Goal: Task Accomplishment & Management: Manage account settings

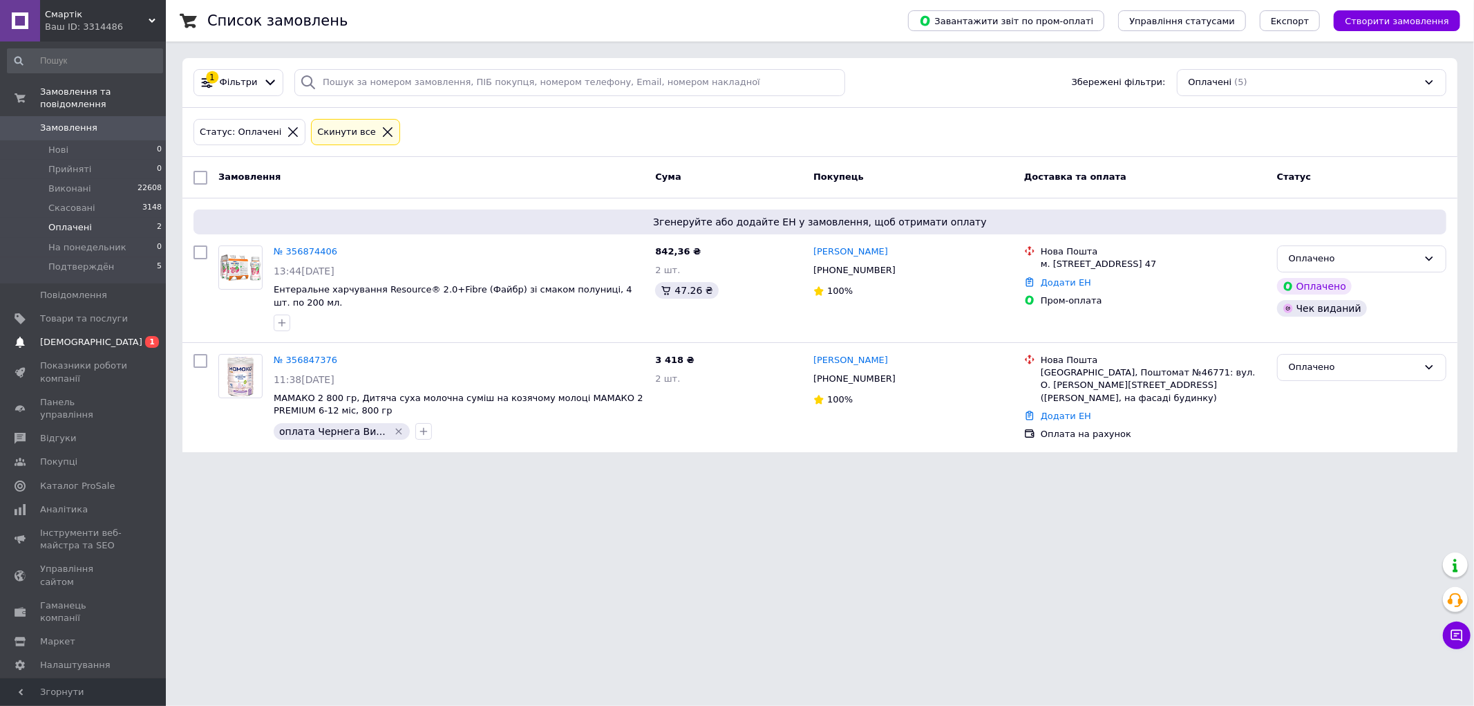
click at [52, 336] on span "[DEMOGRAPHIC_DATA]" at bounding box center [91, 342] width 102 height 12
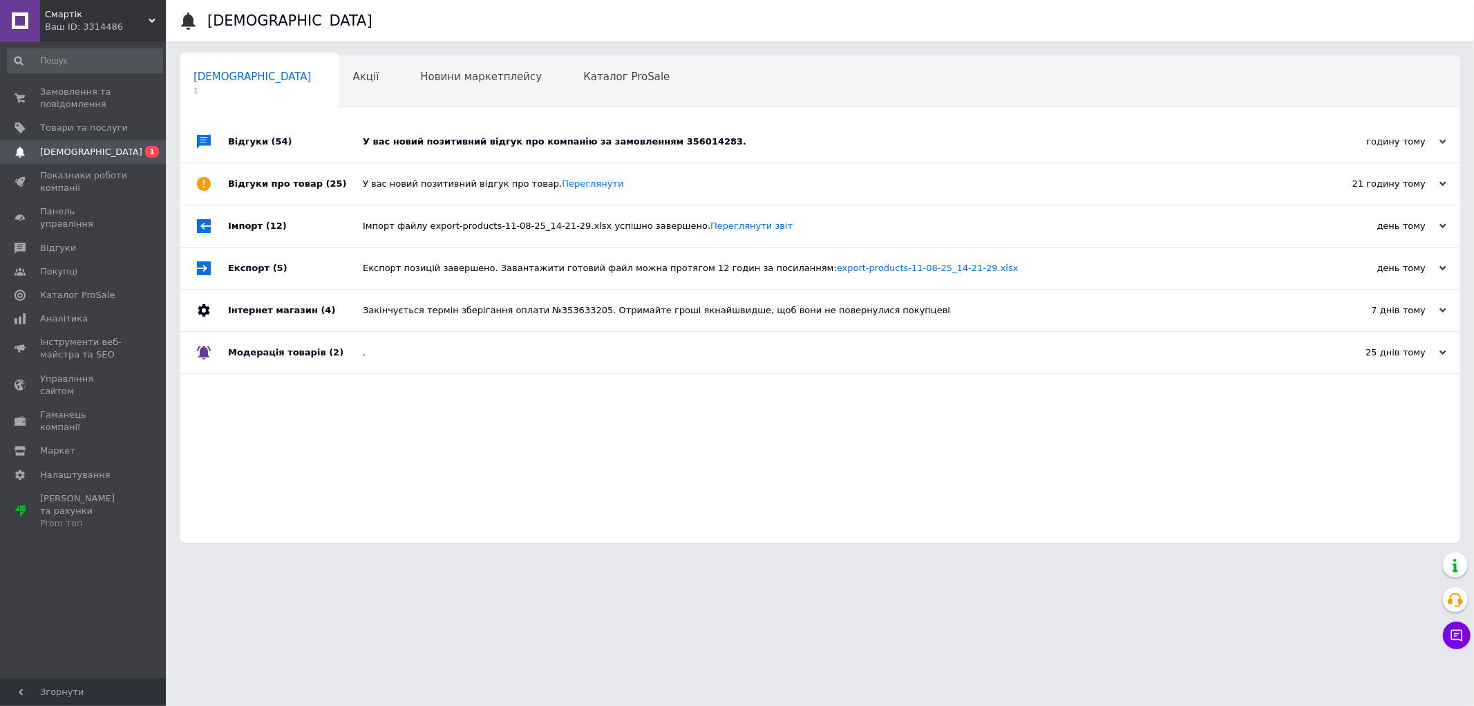
click at [617, 147] on div "У вас новий позитивний відгук про компанію за замовленням 356014283." at bounding box center [836, 141] width 946 height 12
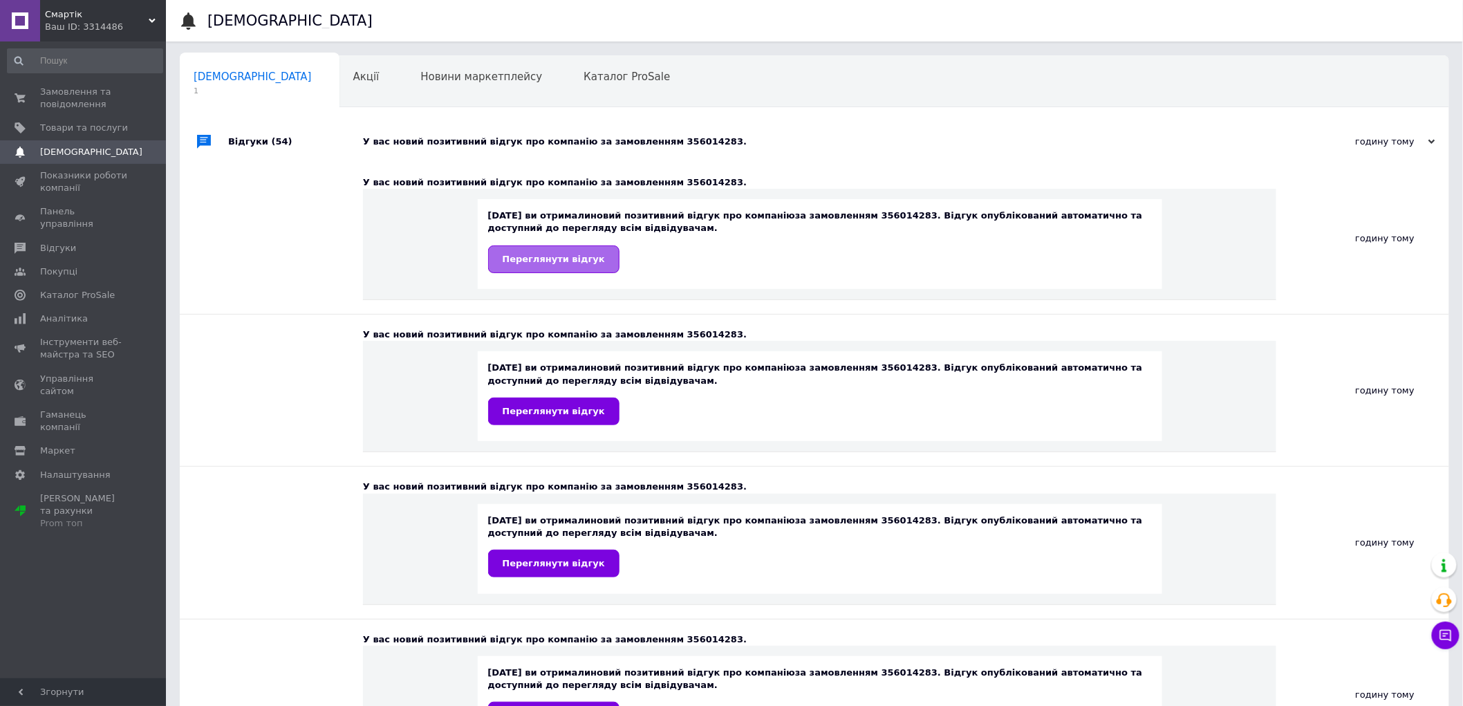
click at [579, 257] on span "Переглянути відгук" at bounding box center [553, 259] width 102 height 10
click at [84, 90] on span "Замовлення та повідомлення" at bounding box center [84, 98] width 88 height 25
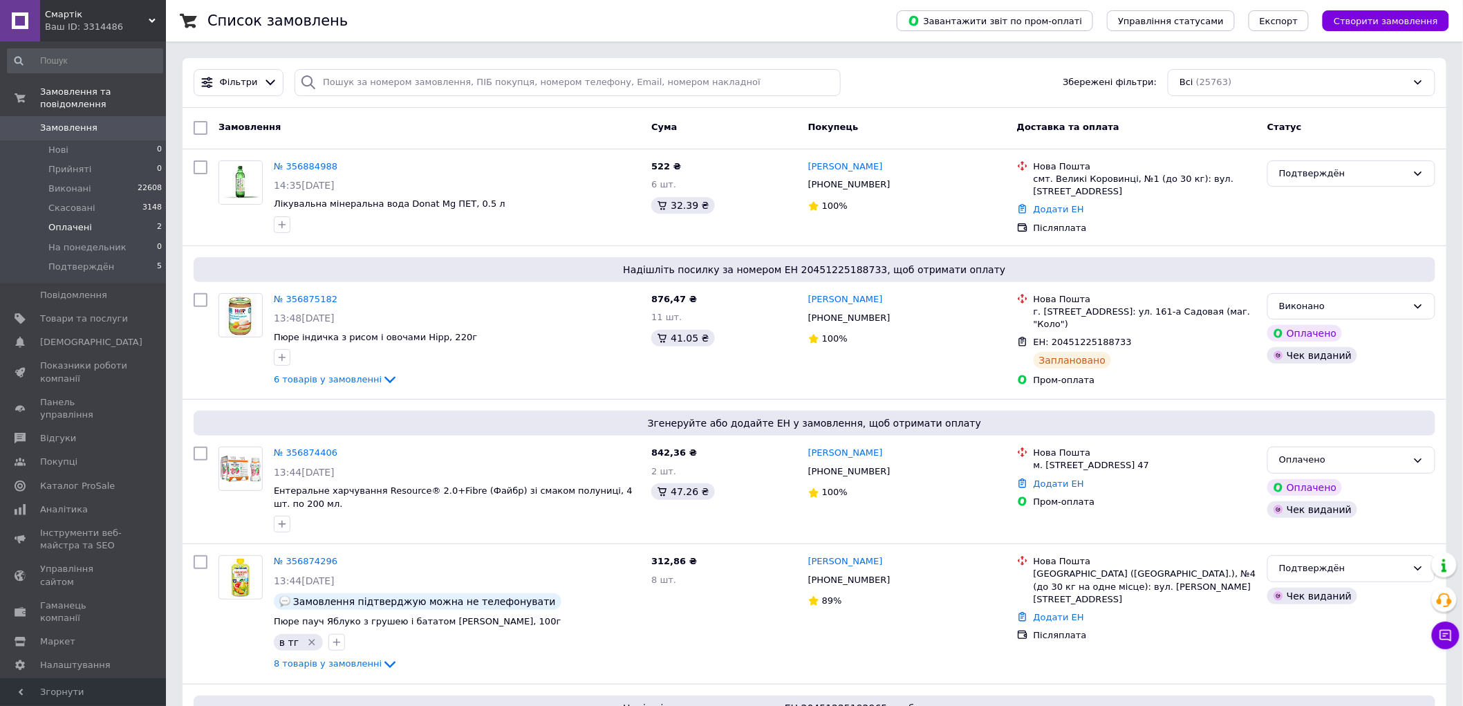
click at [102, 218] on li "Оплачені 2" at bounding box center [85, 227] width 170 height 19
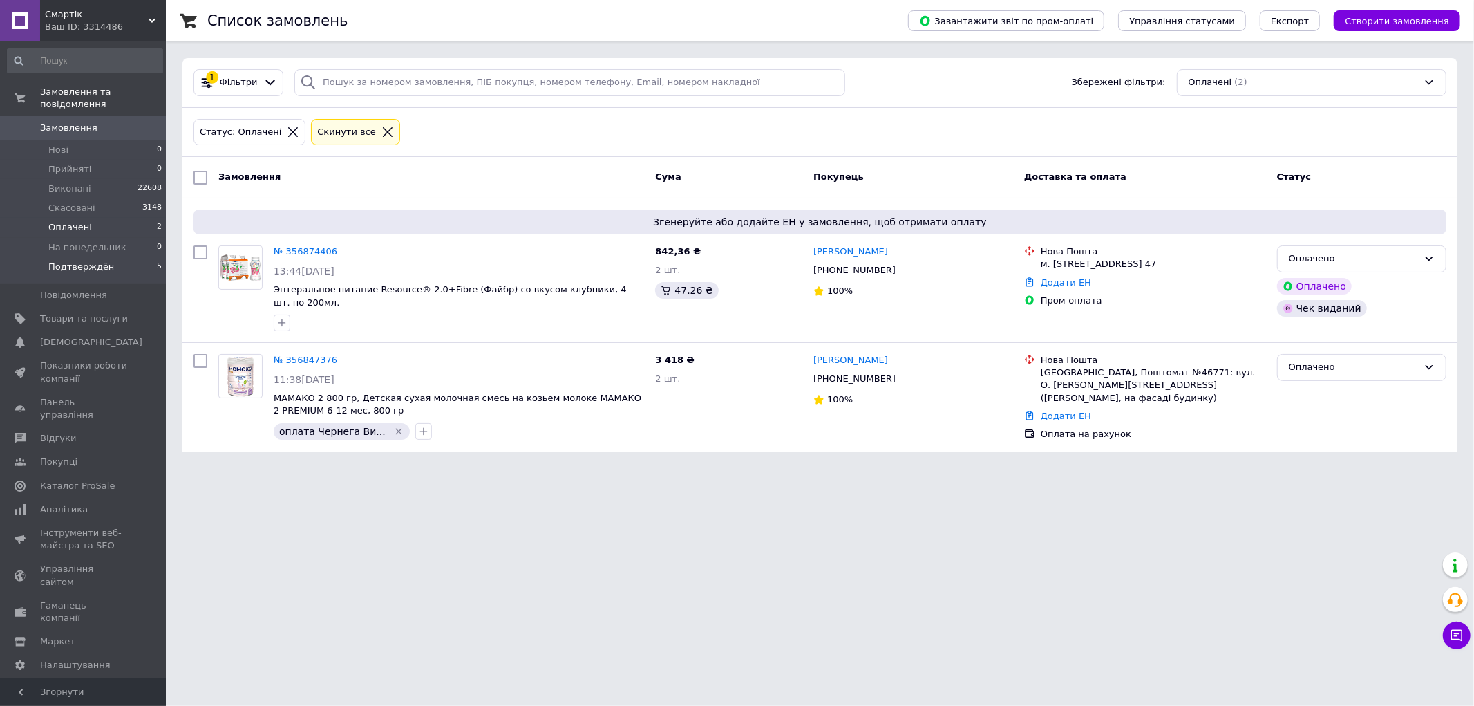
click at [124, 257] on li "Подтверждён 5" at bounding box center [85, 270] width 170 height 26
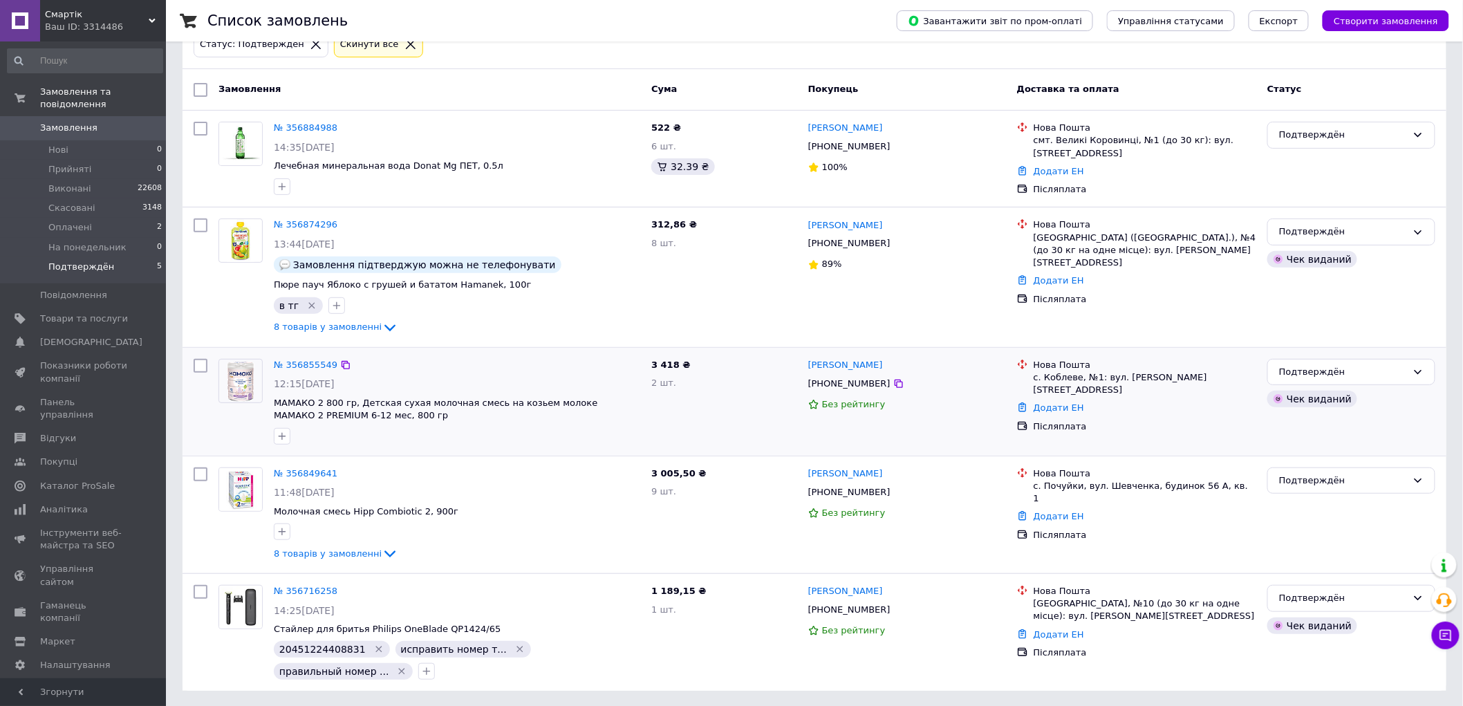
scroll to position [88, 0]
click at [63, 261] on span "Подтверждён" at bounding box center [81, 267] width 66 height 12
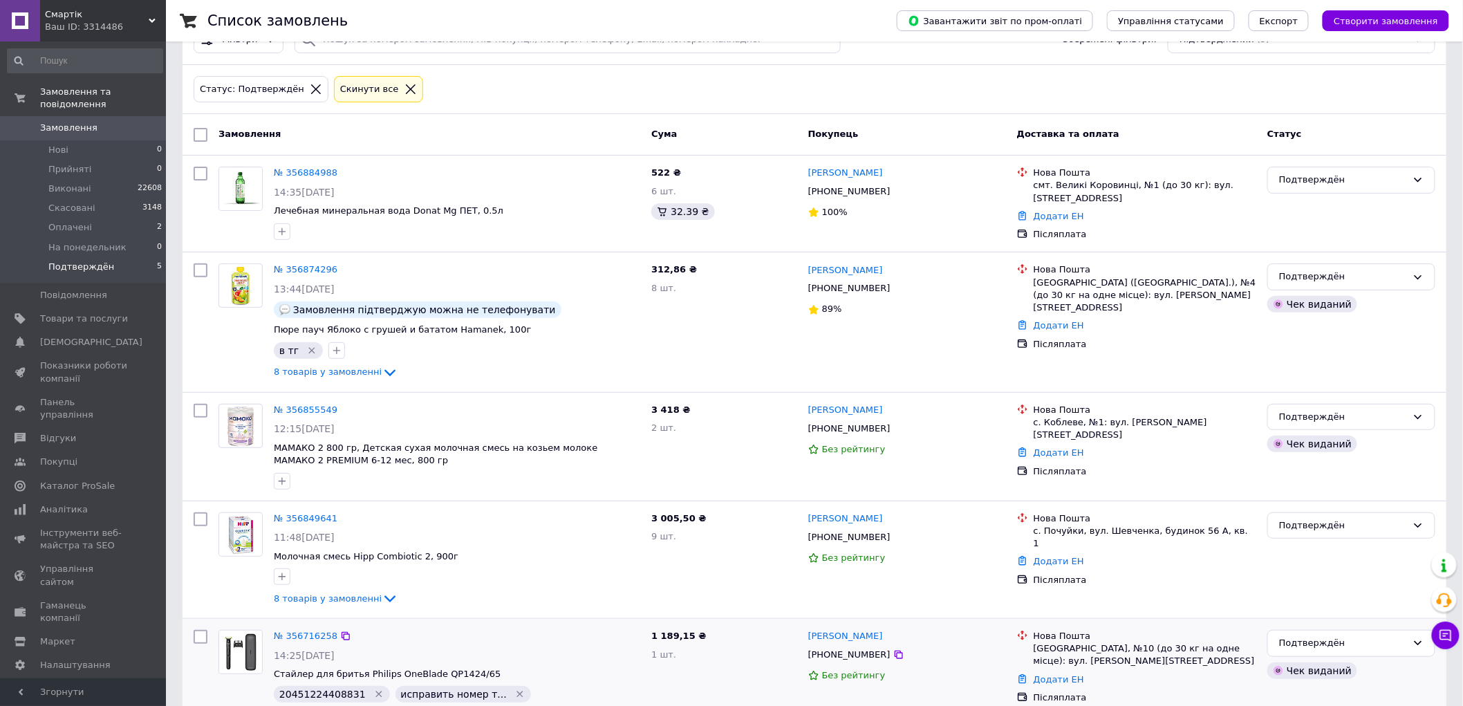
scroll to position [0, 0]
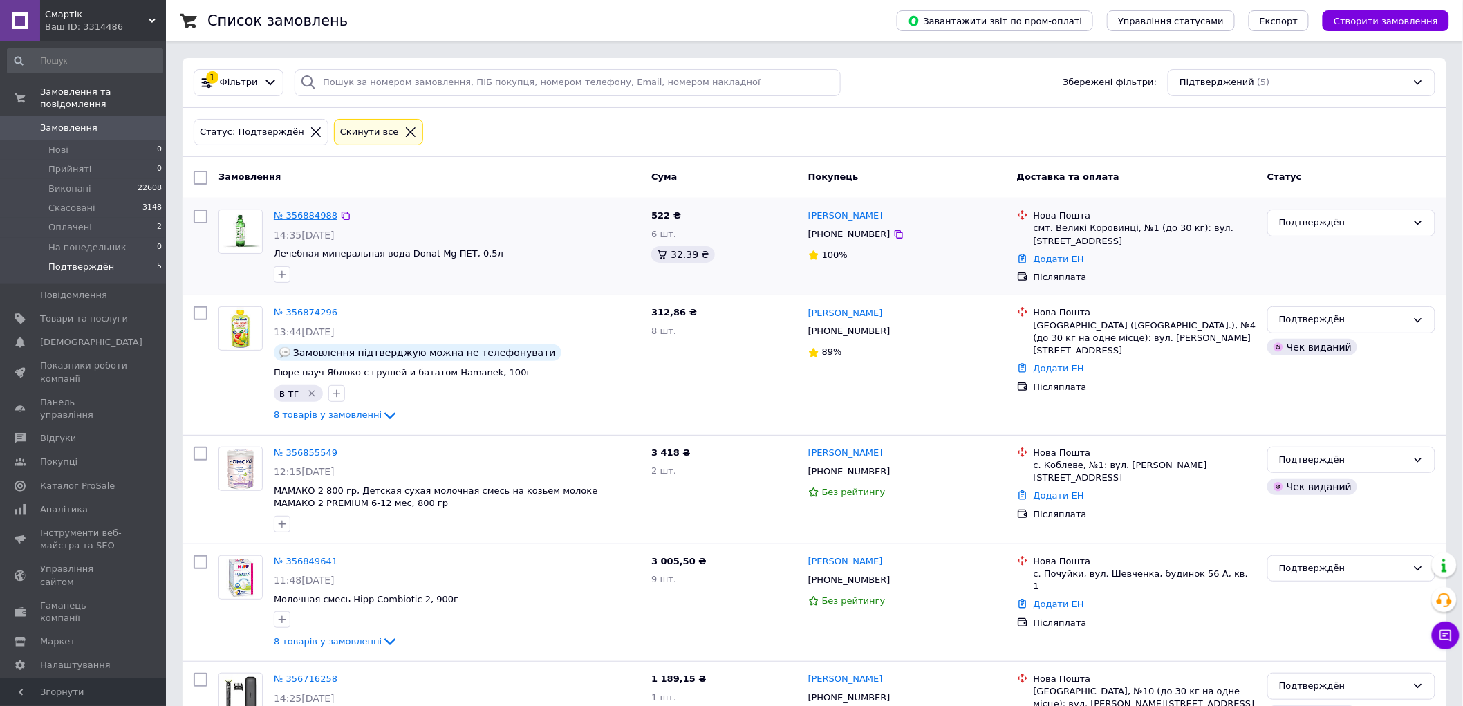
click at [291, 218] on link "№ 356884988" at bounding box center [306, 215] width 64 height 10
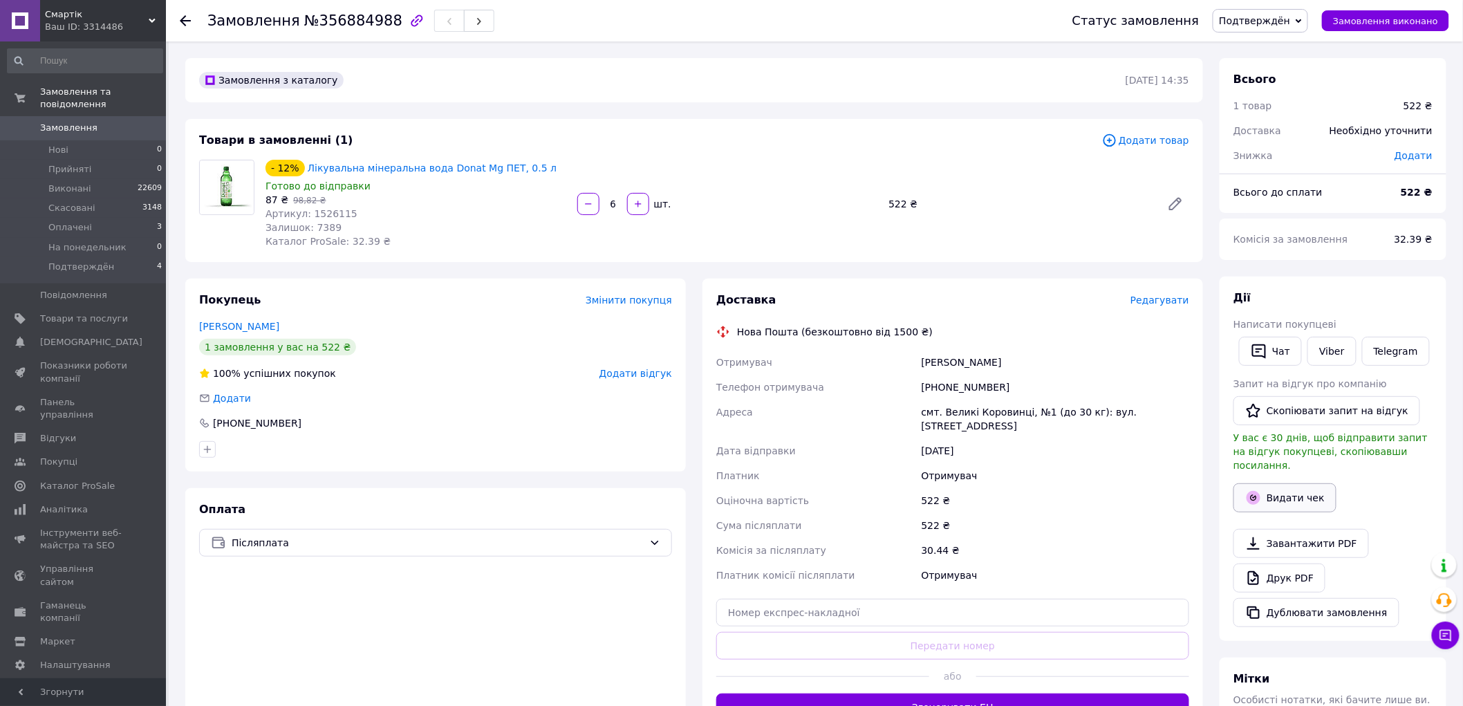
click at [1279, 485] on button "Видати чек" at bounding box center [1284, 497] width 103 height 29
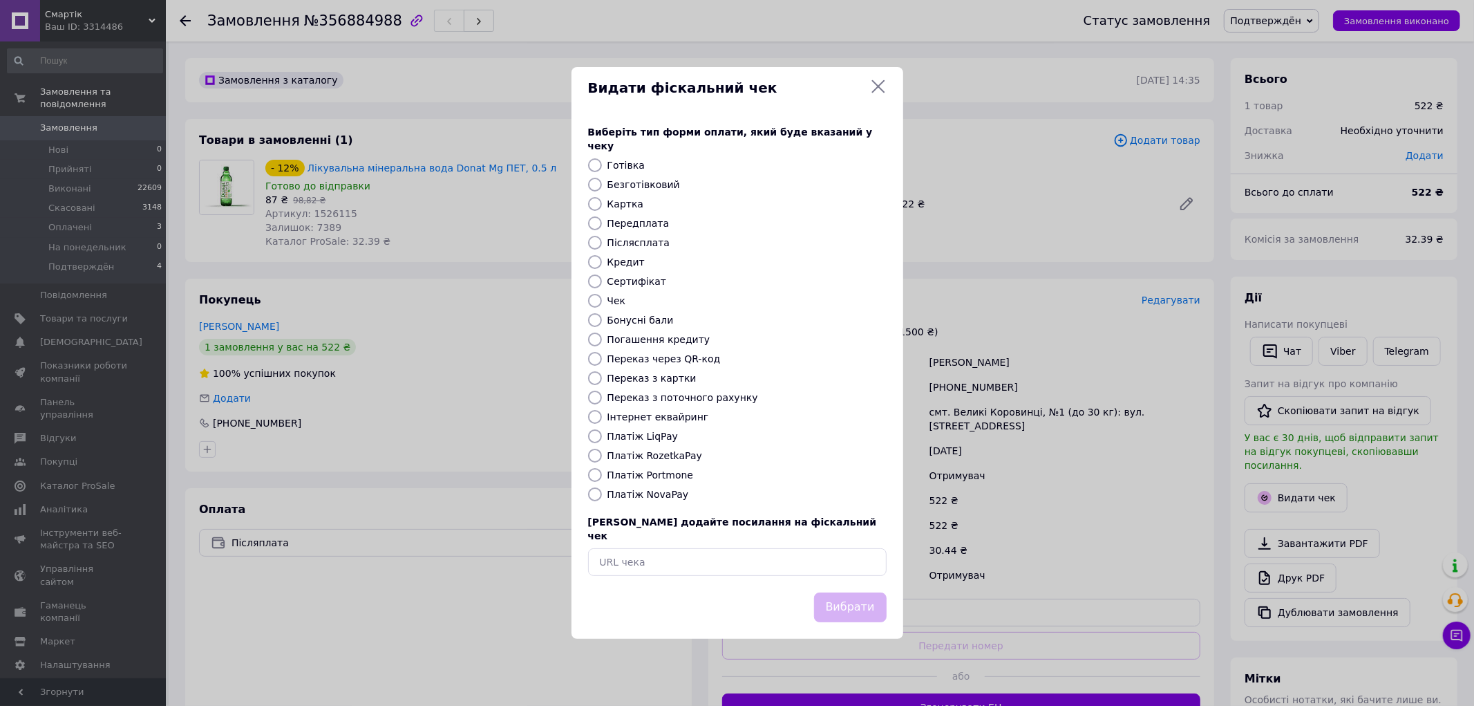
click at [643, 495] on label "Платіж NovaPay" at bounding box center [649, 494] width 82 height 11
click at [602, 495] on input "Платіж NovaPay" at bounding box center [595, 494] width 14 height 14
radio input "true"
click at [869, 592] on button "Вибрати" at bounding box center [850, 607] width 73 height 30
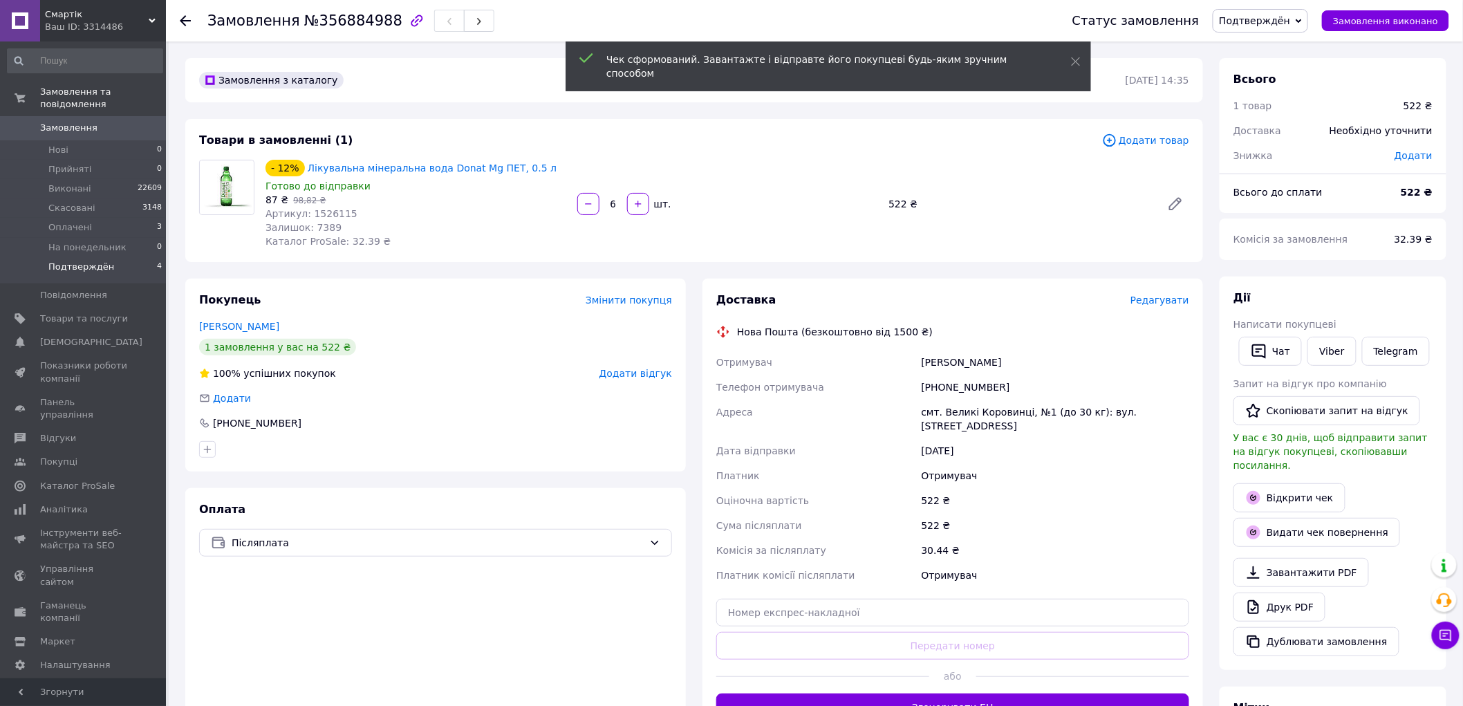
click at [97, 261] on span "Подтверждён" at bounding box center [81, 267] width 66 height 12
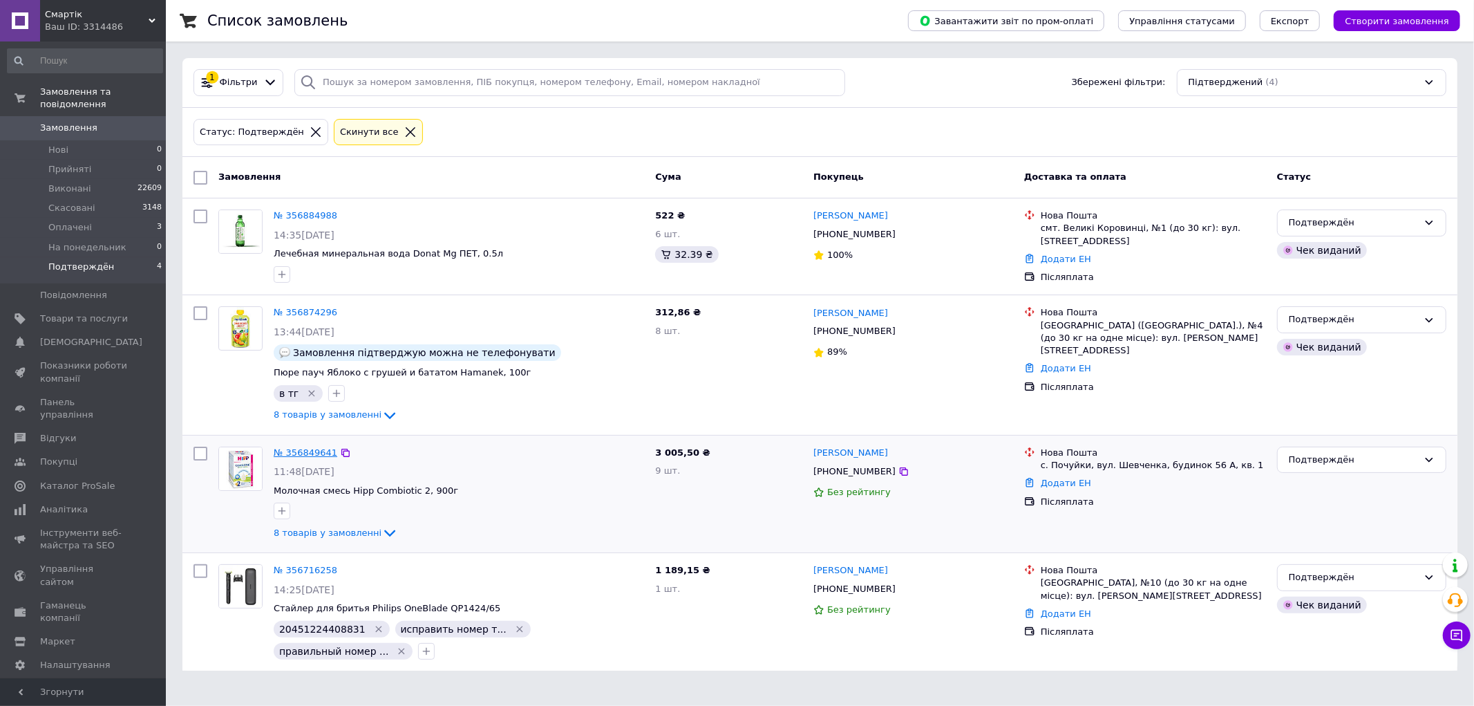
click at [285, 453] on link "№ 356849641" at bounding box center [306, 452] width 64 height 10
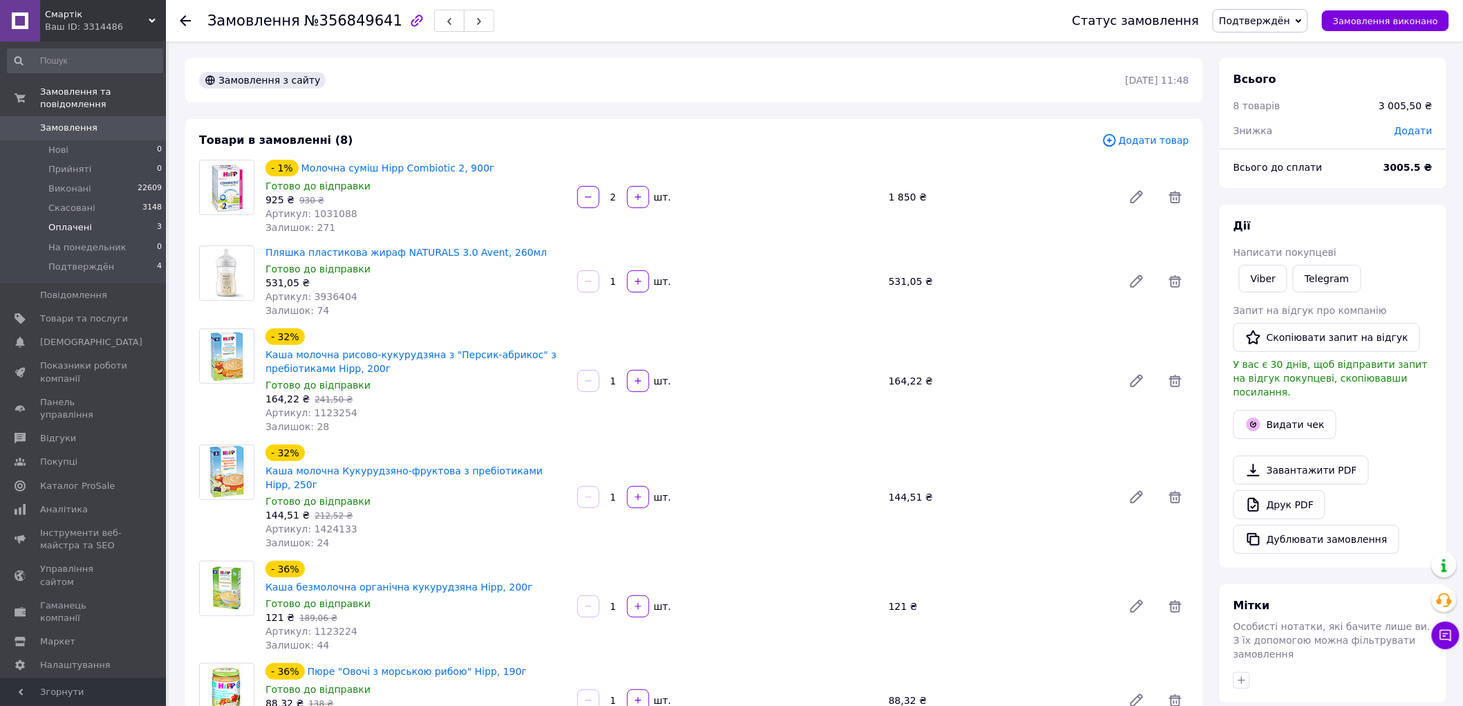
click at [84, 221] on span "Оплачені" at bounding box center [70, 227] width 44 height 12
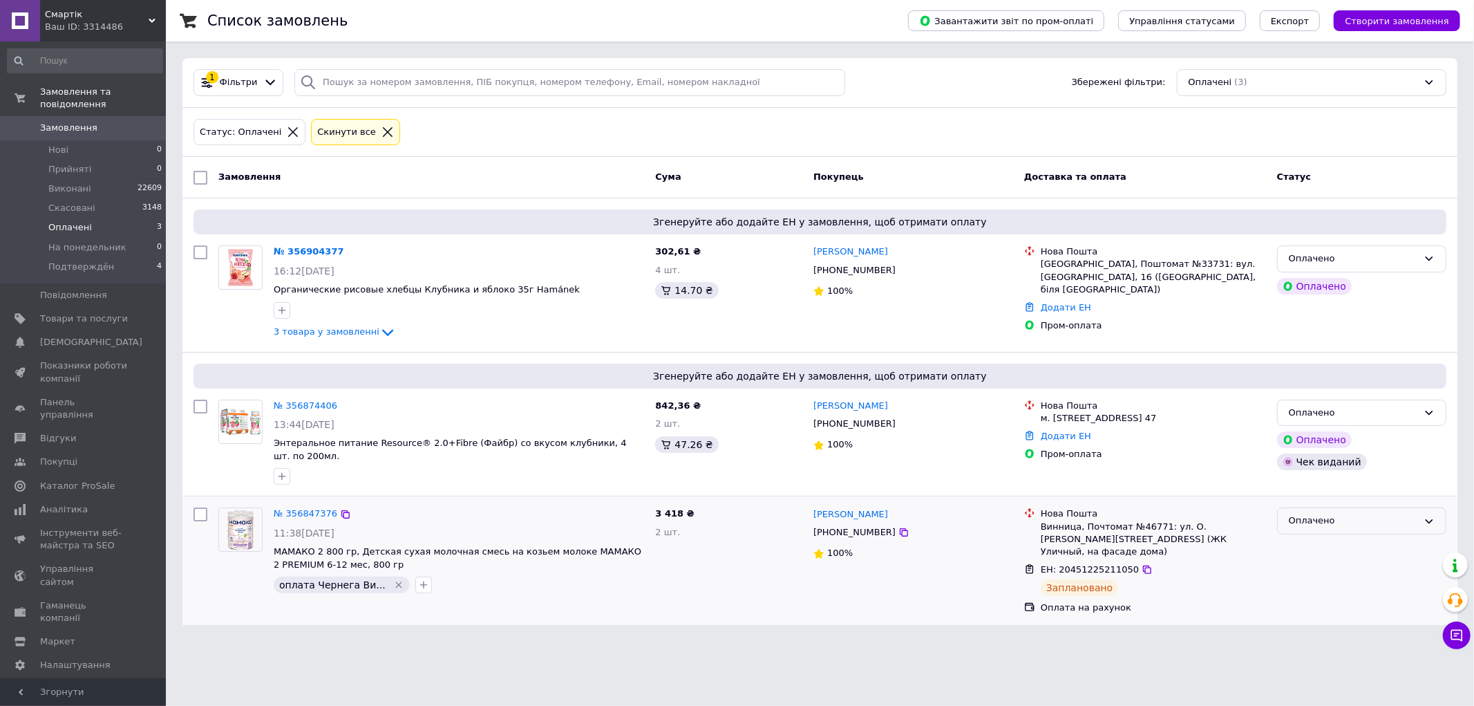
click at [1334, 514] on div "Оплачено" at bounding box center [1353, 521] width 129 height 15
click at [1320, 564] on li "Виконано" at bounding box center [1362, 576] width 168 height 26
click at [105, 257] on li "Подтверждён 4" at bounding box center [85, 270] width 170 height 26
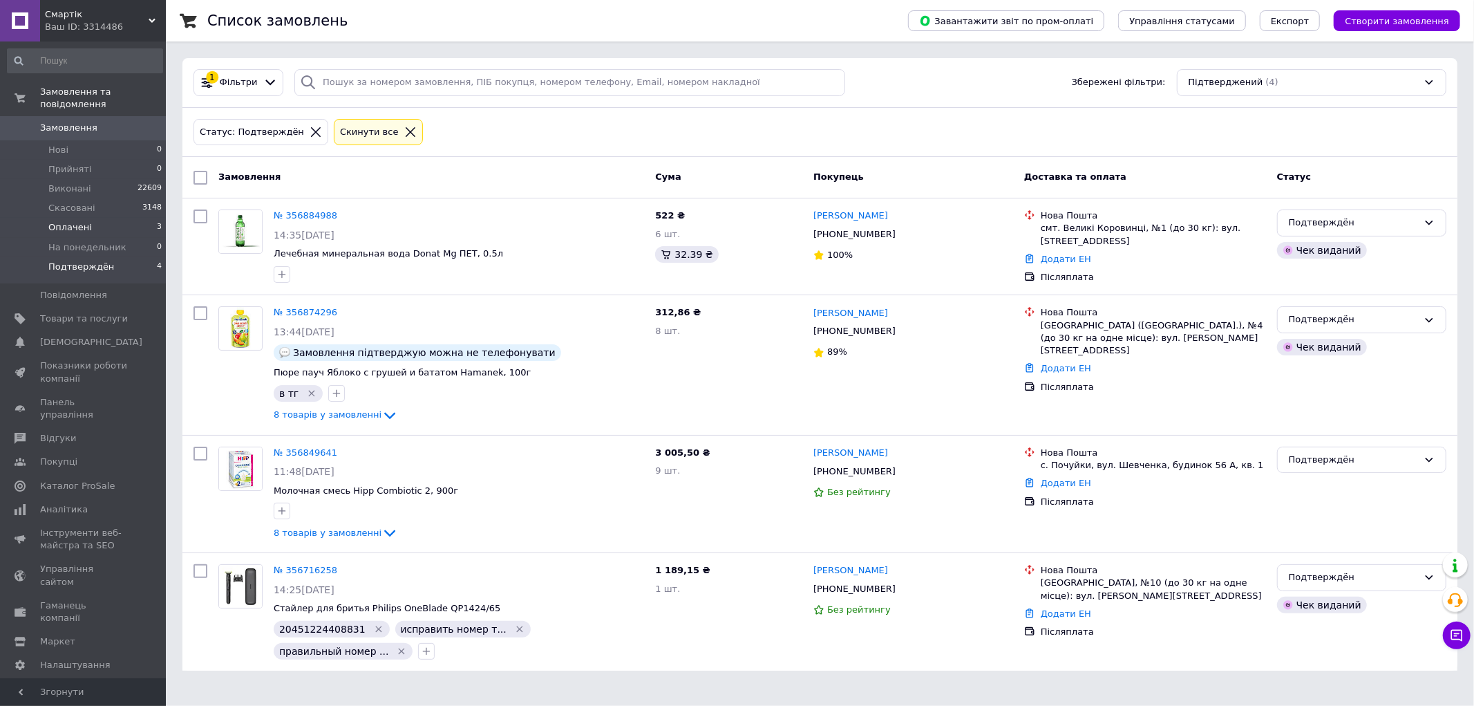
click at [94, 218] on li "Оплачені 3" at bounding box center [85, 227] width 170 height 19
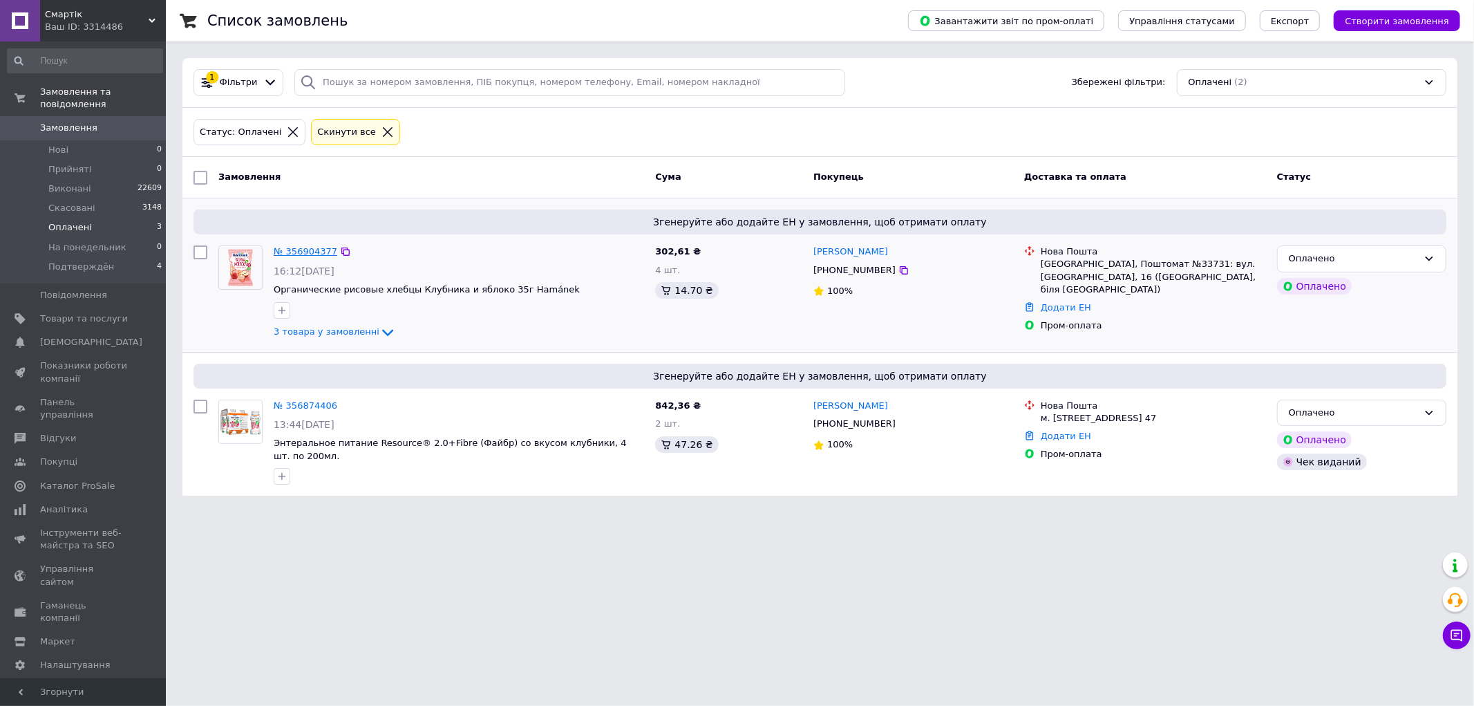
click at [298, 247] on link "№ 356904377" at bounding box center [306, 251] width 64 height 10
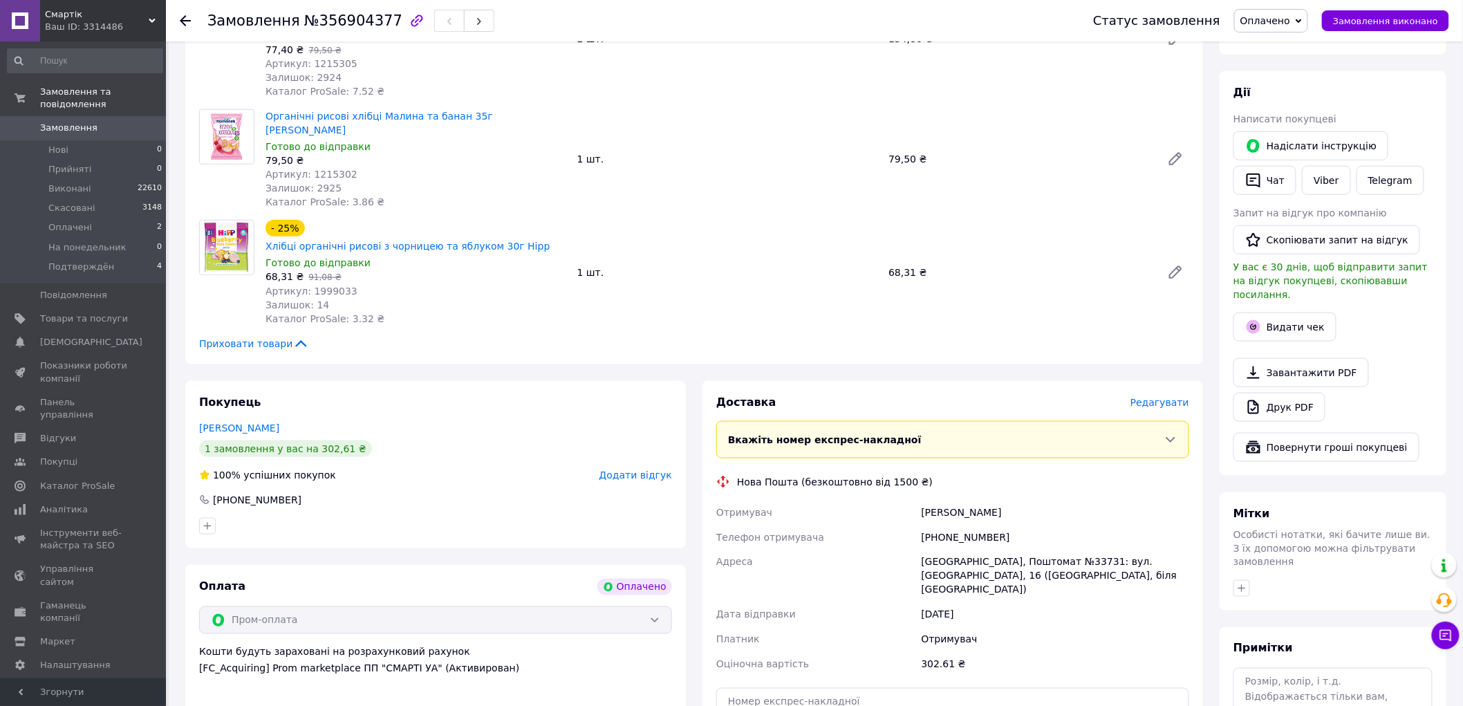
scroll to position [629, 0]
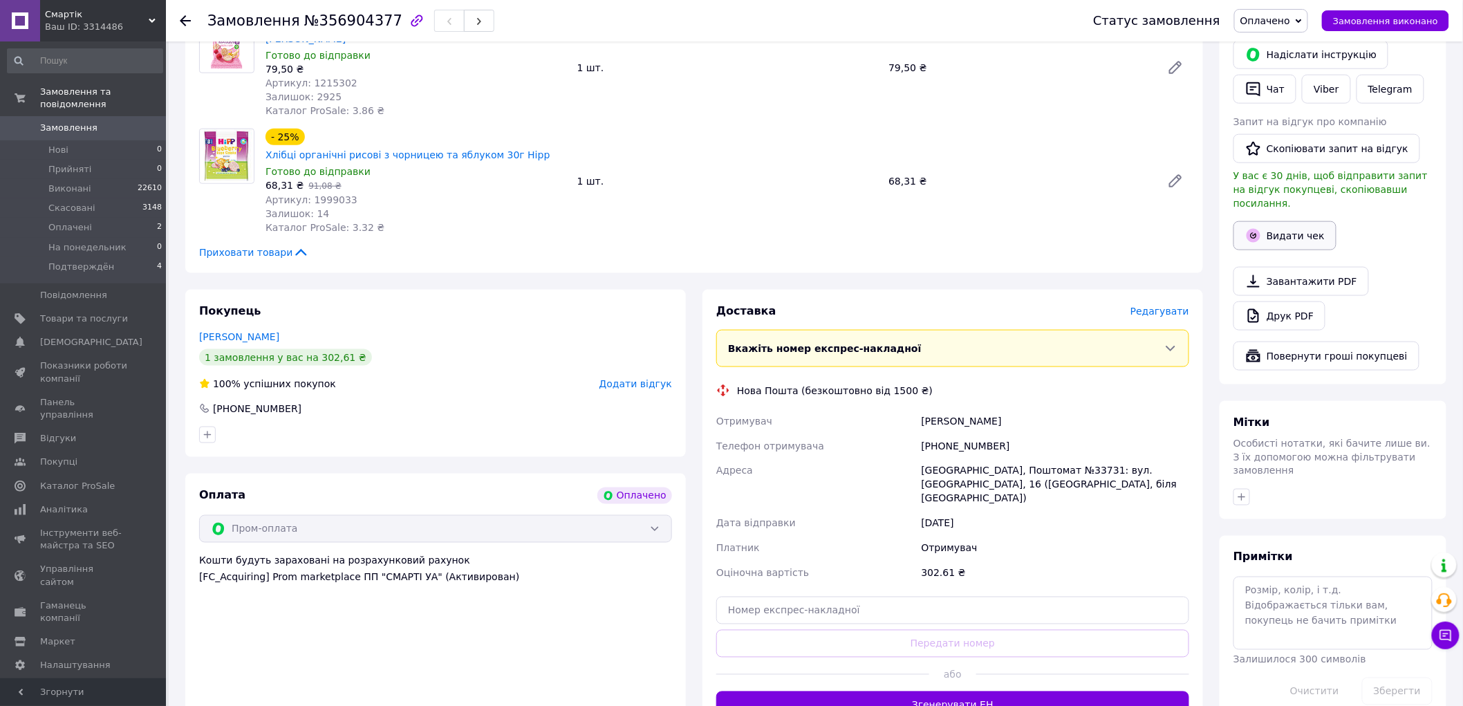
click at [1284, 221] on button "Видати чек" at bounding box center [1284, 235] width 103 height 29
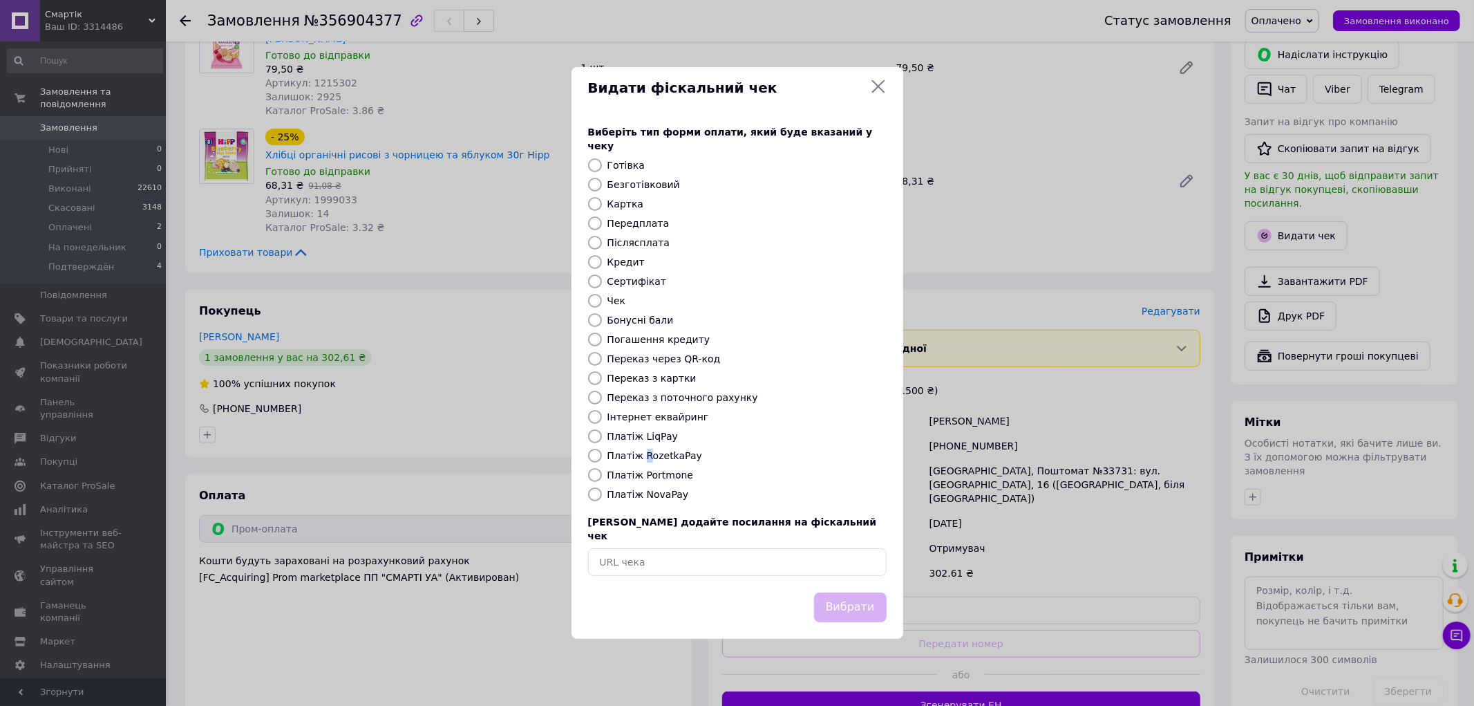
click at [643, 451] on label "Платіж RozetkaPay" at bounding box center [655, 455] width 95 height 11
click at [673, 452] on label "Платіж RozetkaPay" at bounding box center [655, 455] width 95 height 11
click at [602, 452] on input "Платіж RozetkaPay" at bounding box center [595, 456] width 14 height 14
radio input "true"
click at [856, 595] on button "Вибрати" at bounding box center [850, 607] width 73 height 30
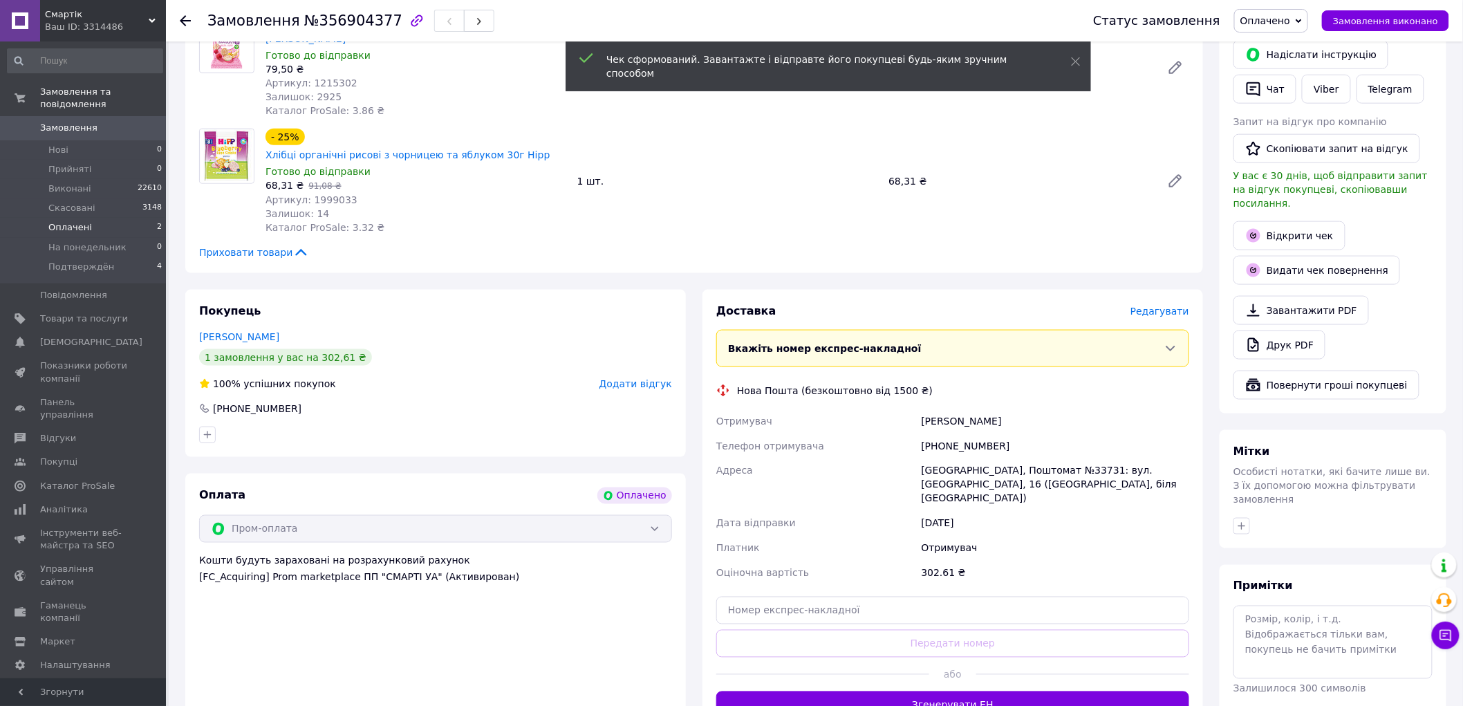
click at [106, 218] on li "Оплачені 2" at bounding box center [85, 227] width 170 height 19
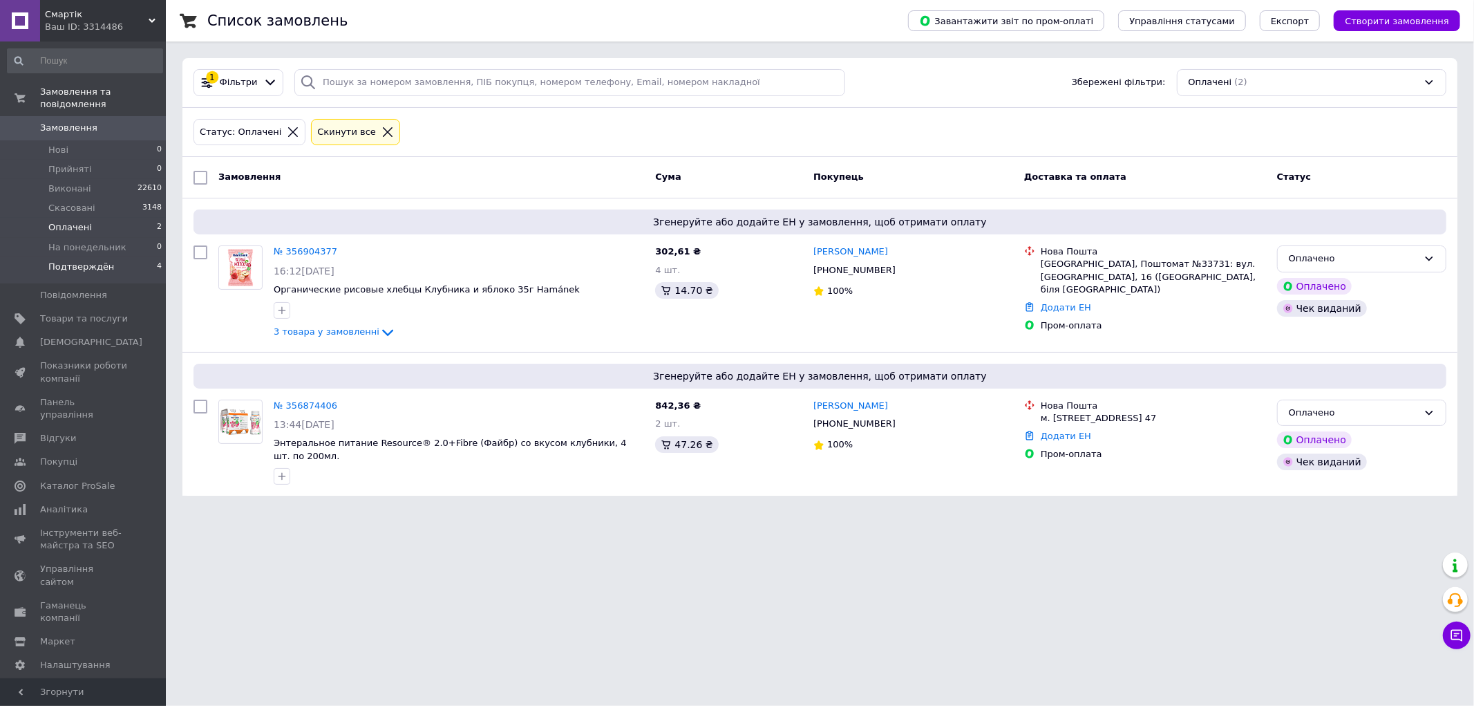
click at [83, 261] on span "Подтверждён" at bounding box center [81, 267] width 66 height 12
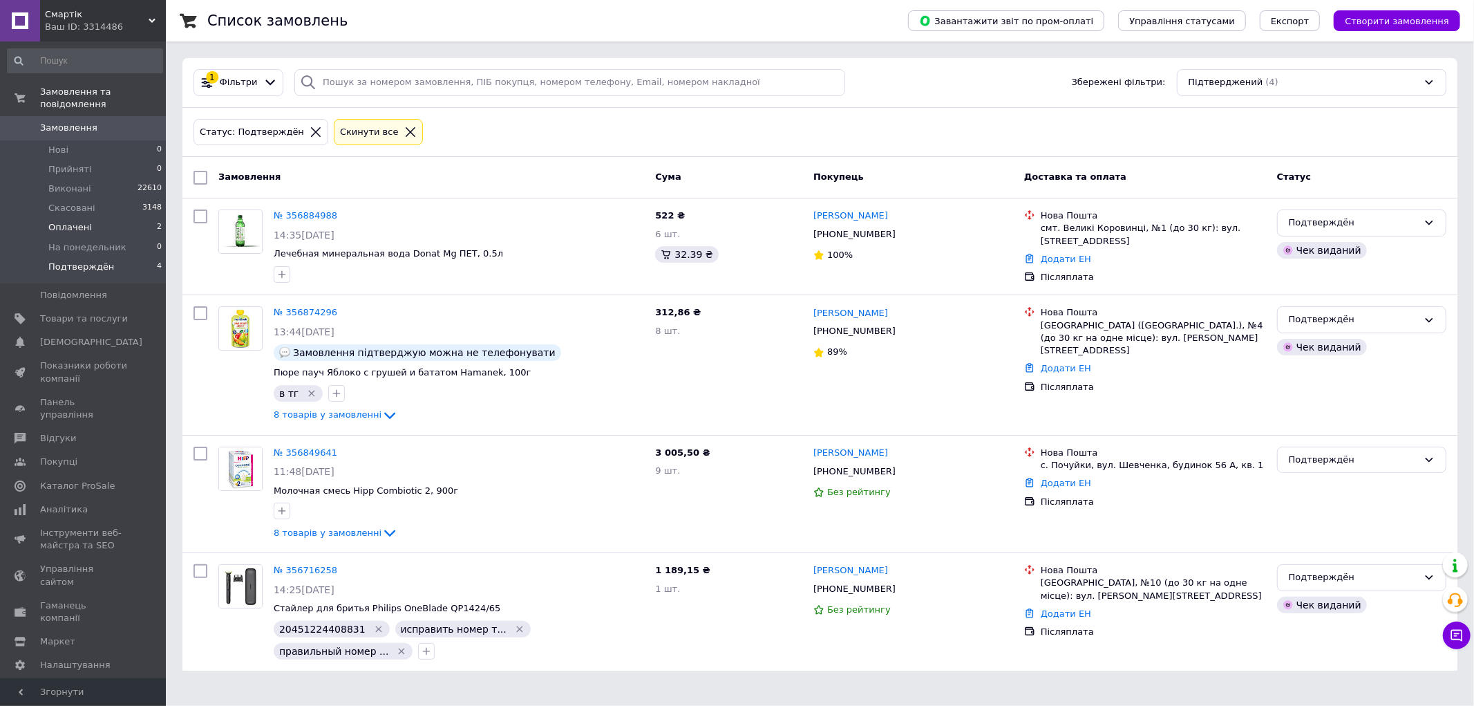
click at [97, 218] on li "Оплачені 2" at bounding box center [85, 227] width 170 height 19
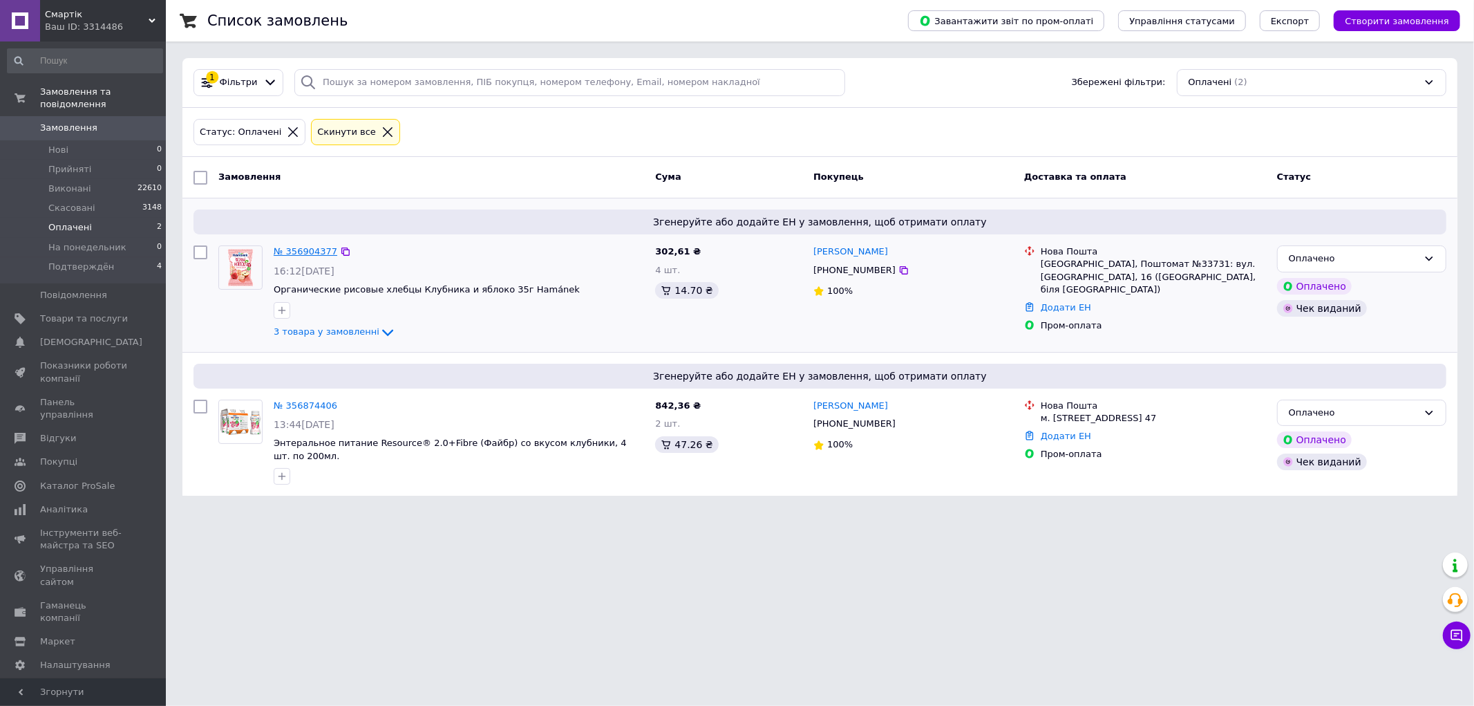
click at [307, 251] on link "№ 356904377" at bounding box center [306, 251] width 64 height 10
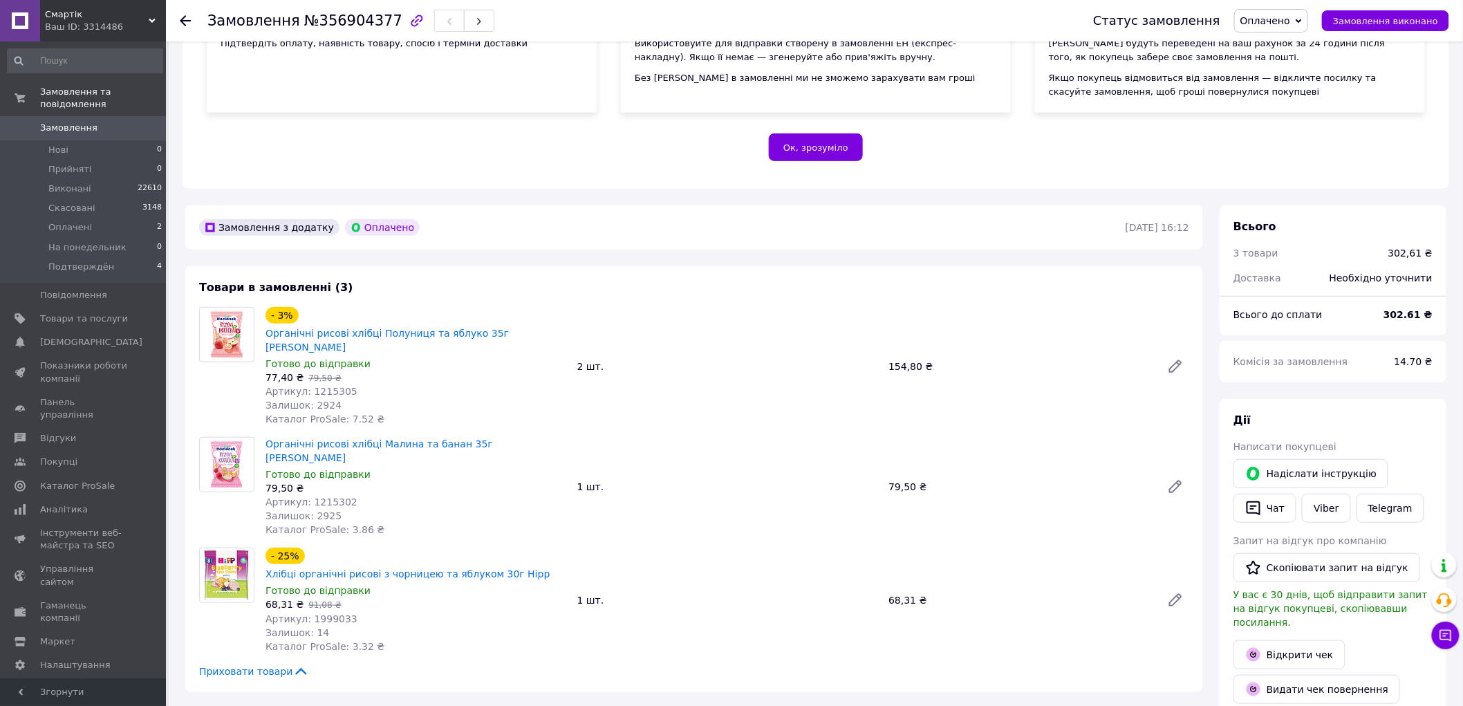
scroll to position [230, 0]
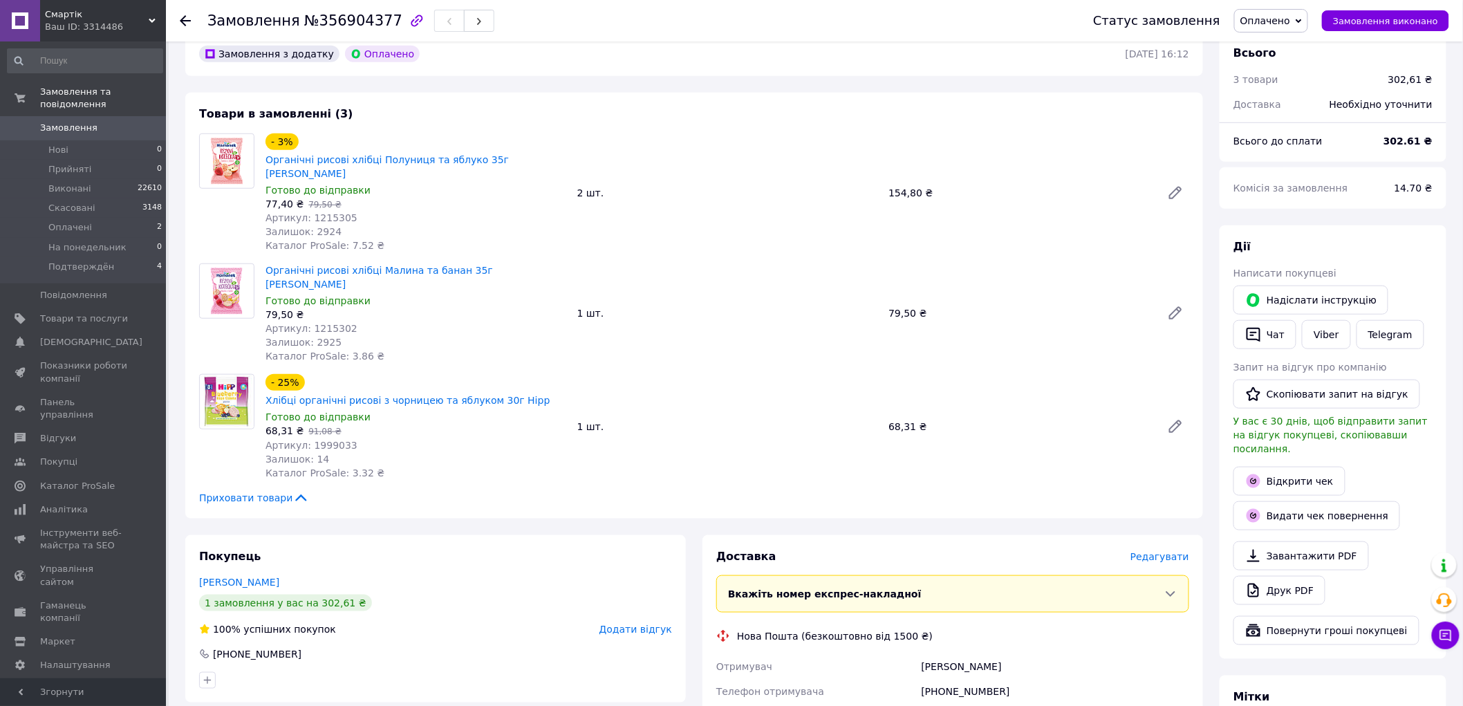
scroll to position [460, 0]
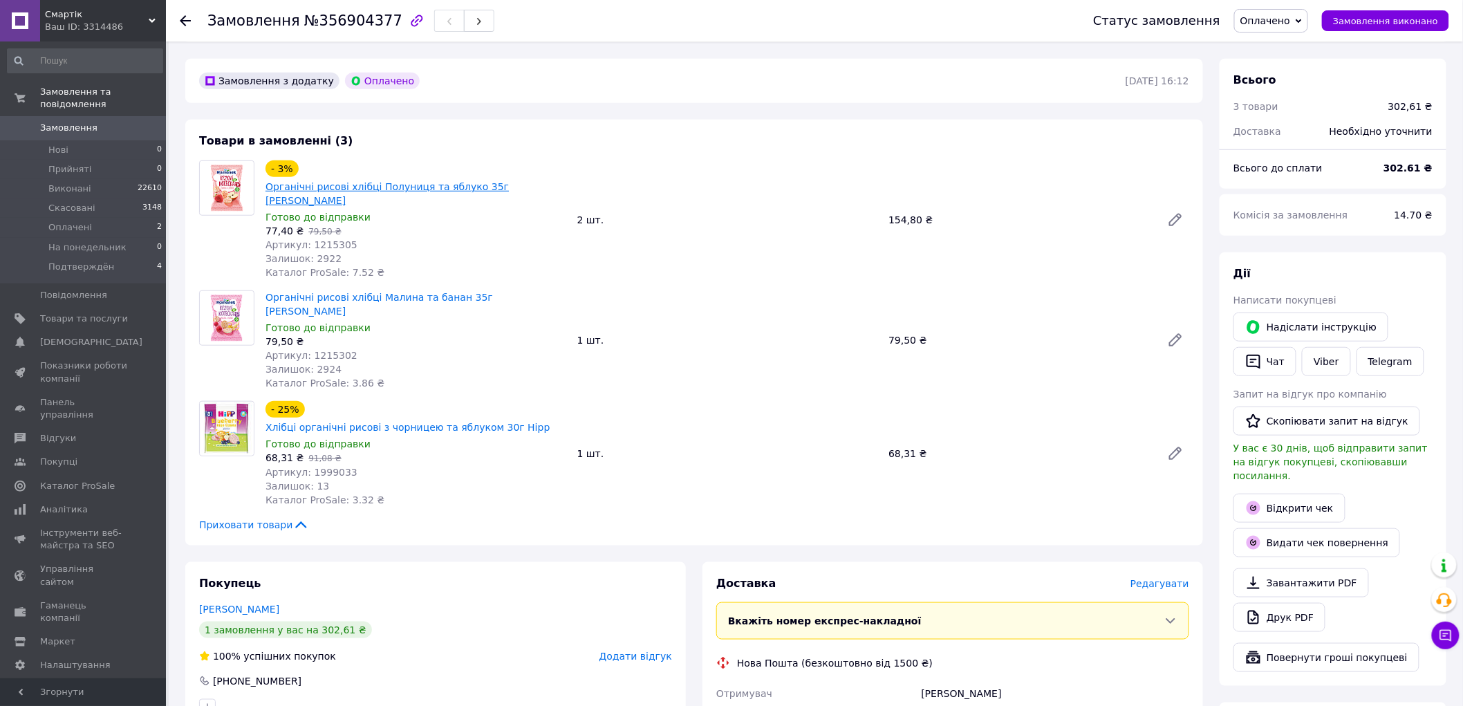
scroll to position [384, 0]
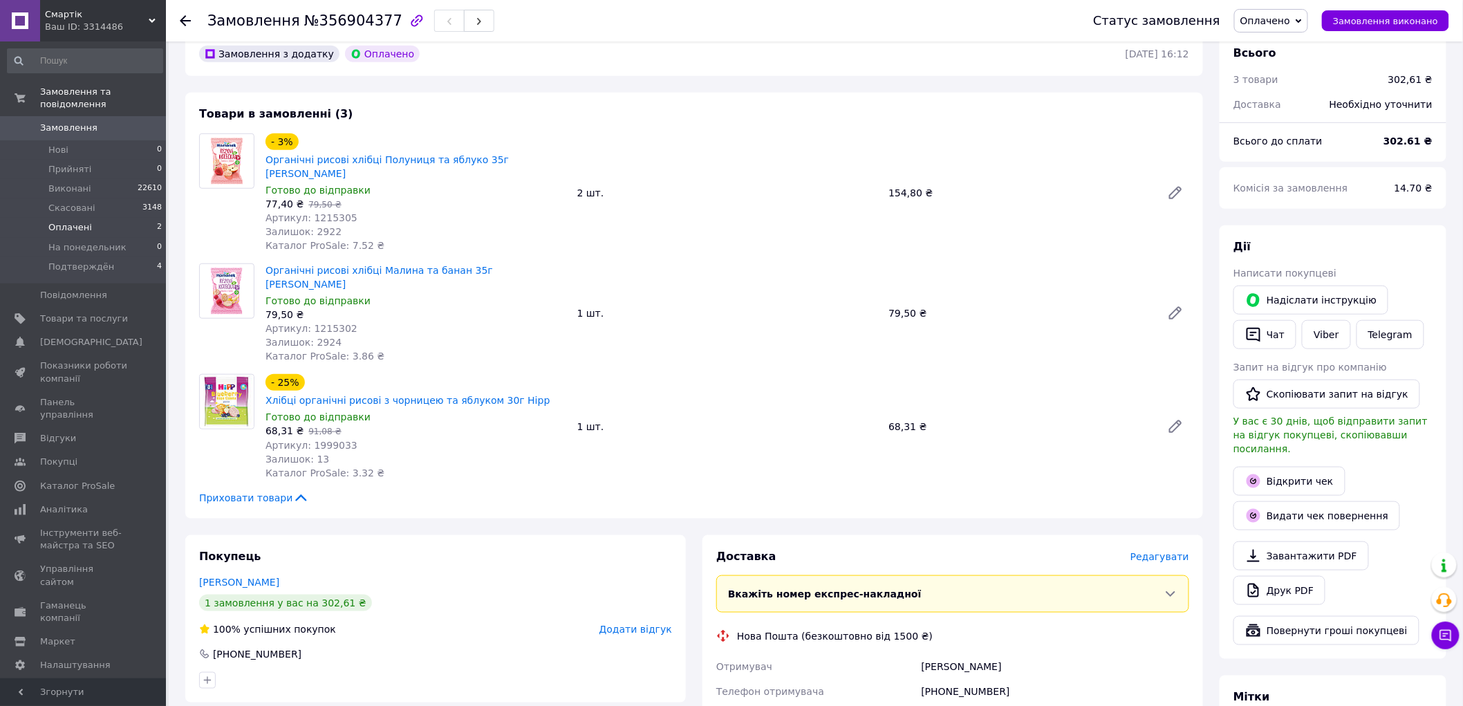
click at [104, 218] on li "Оплачені 2" at bounding box center [85, 227] width 170 height 19
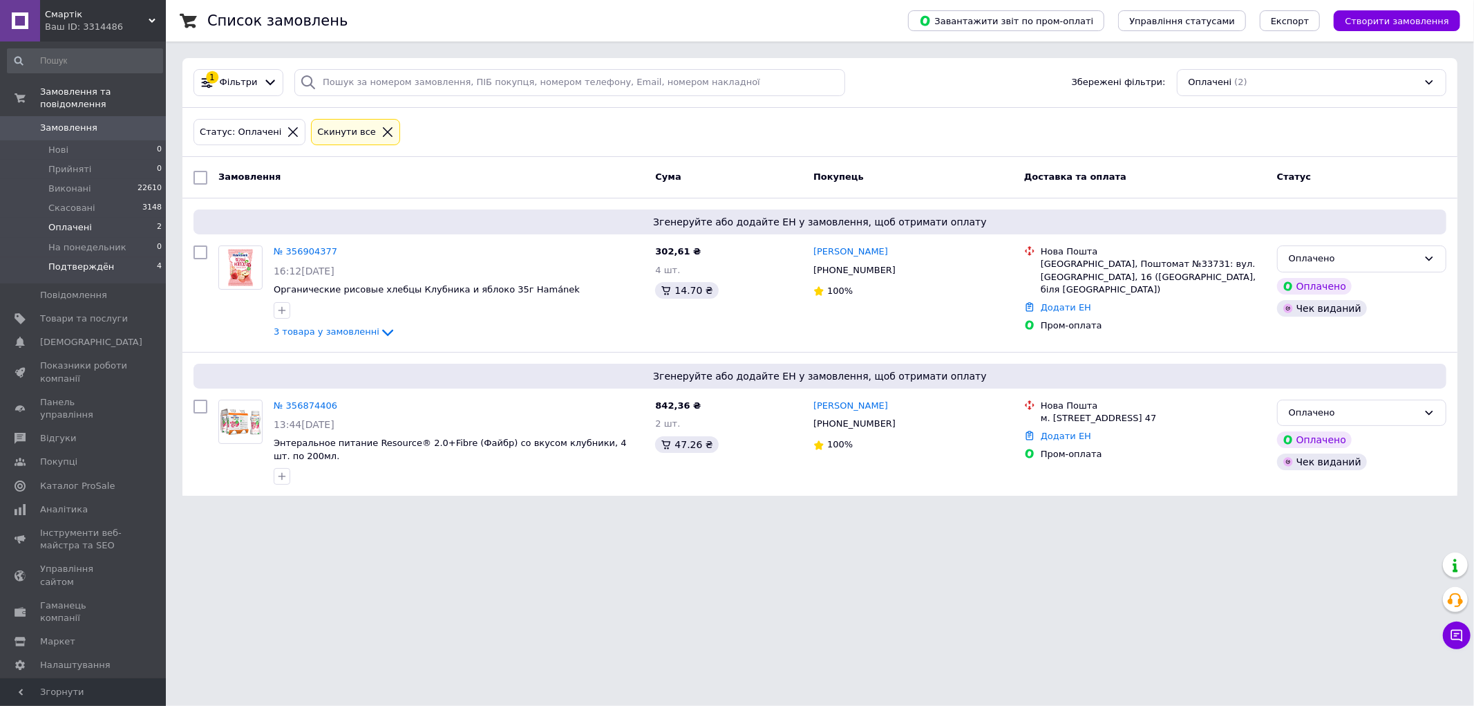
click at [115, 257] on li "Подтверждён 4" at bounding box center [85, 270] width 170 height 26
